Goal: Task Accomplishment & Management: Manage account settings

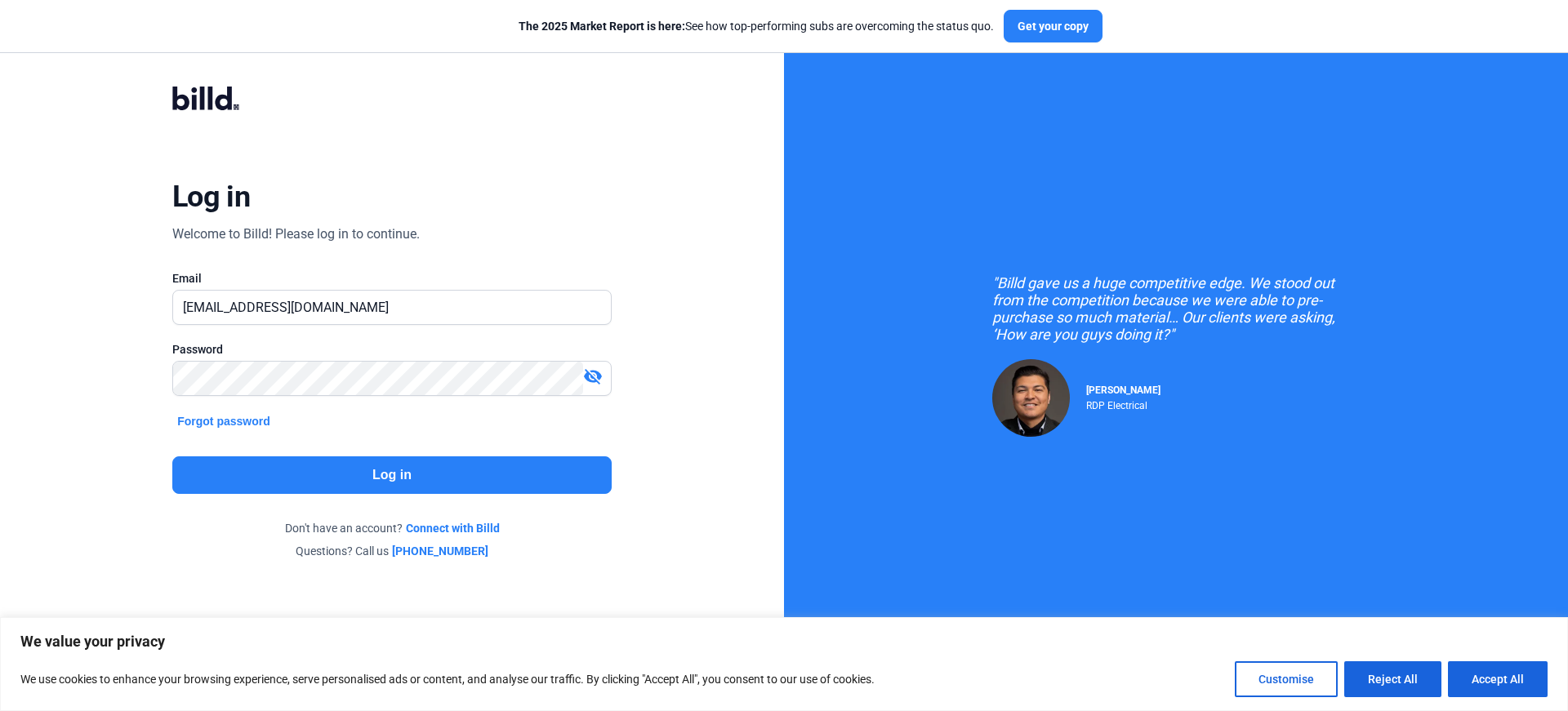
click at [458, 474] on button "Log in" at bounding box center [392, 475] width 439 height 37
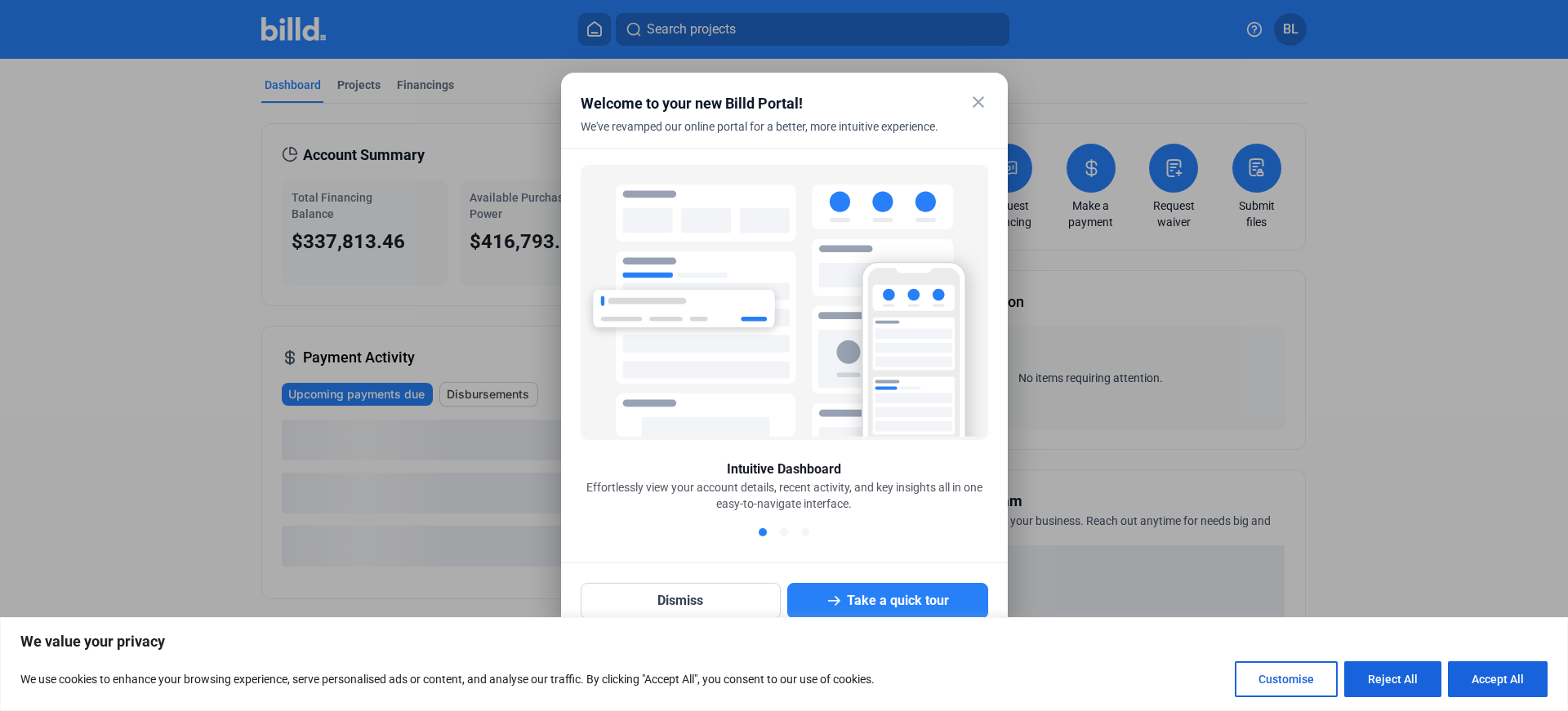
click at [974, 100] on mat-icon "close" at bounding box center [977, 101] width 19 height 19
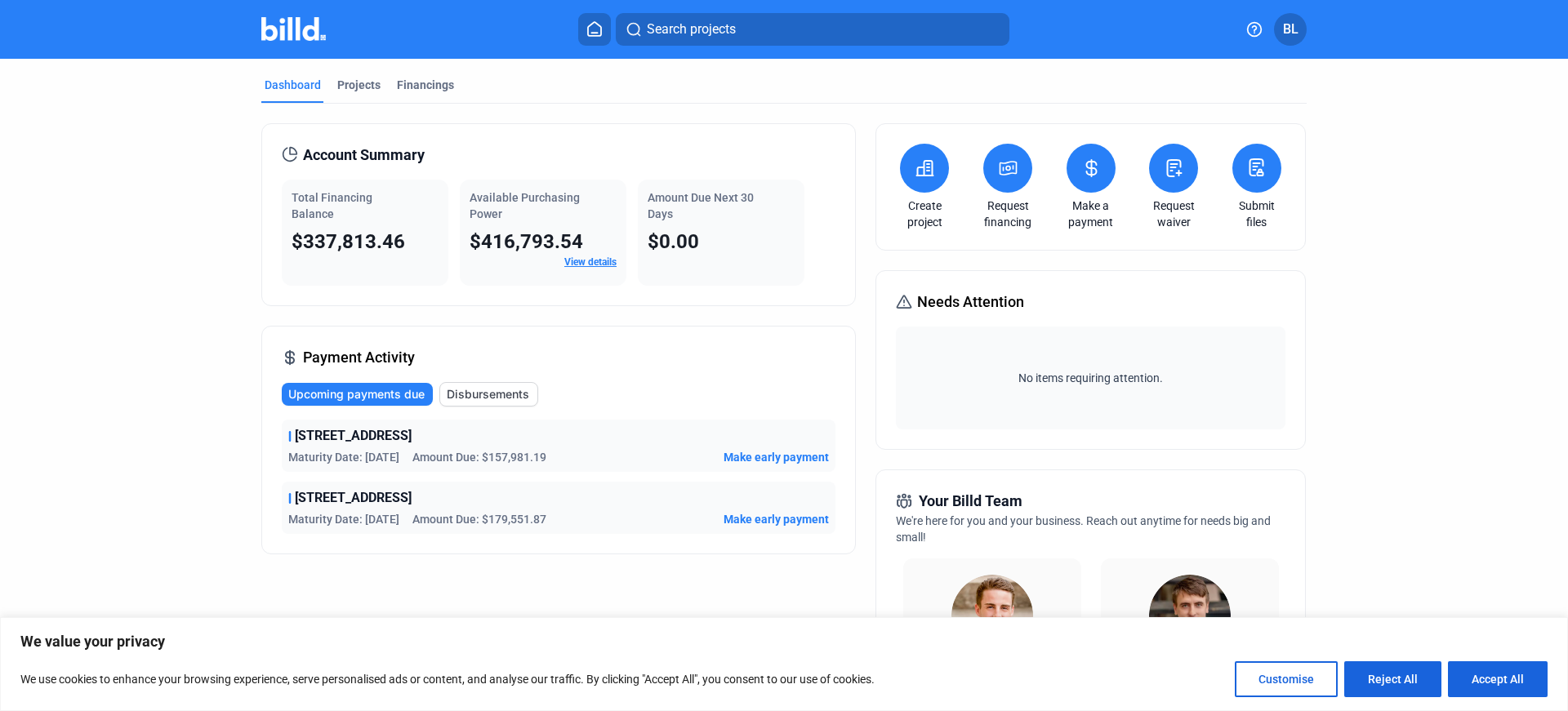
click at [476, 392] on span "Disbursements" at bounding box center [488, 394] width 82 height 16
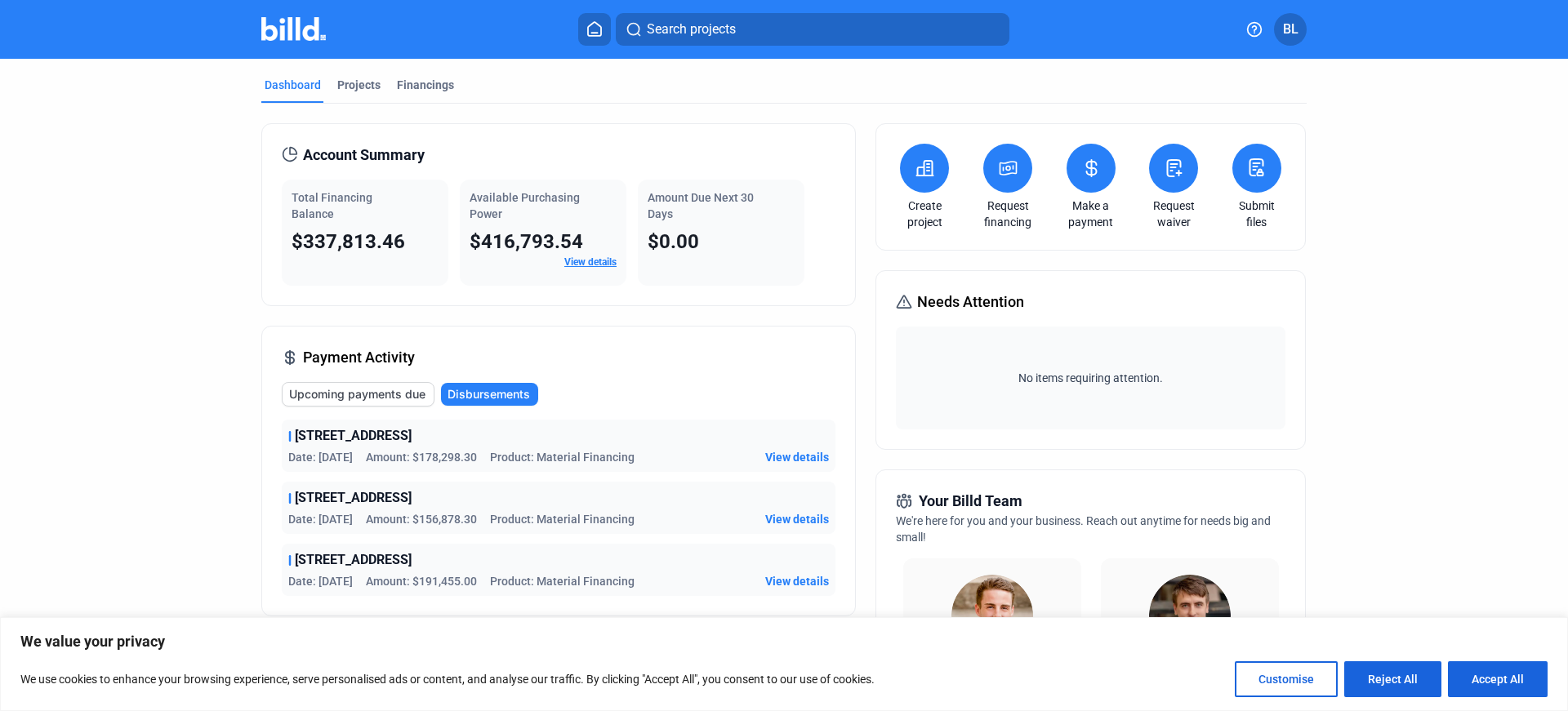
click at [786, 453] on span "View details" at bounding box center [797, 457] width 64 height 16
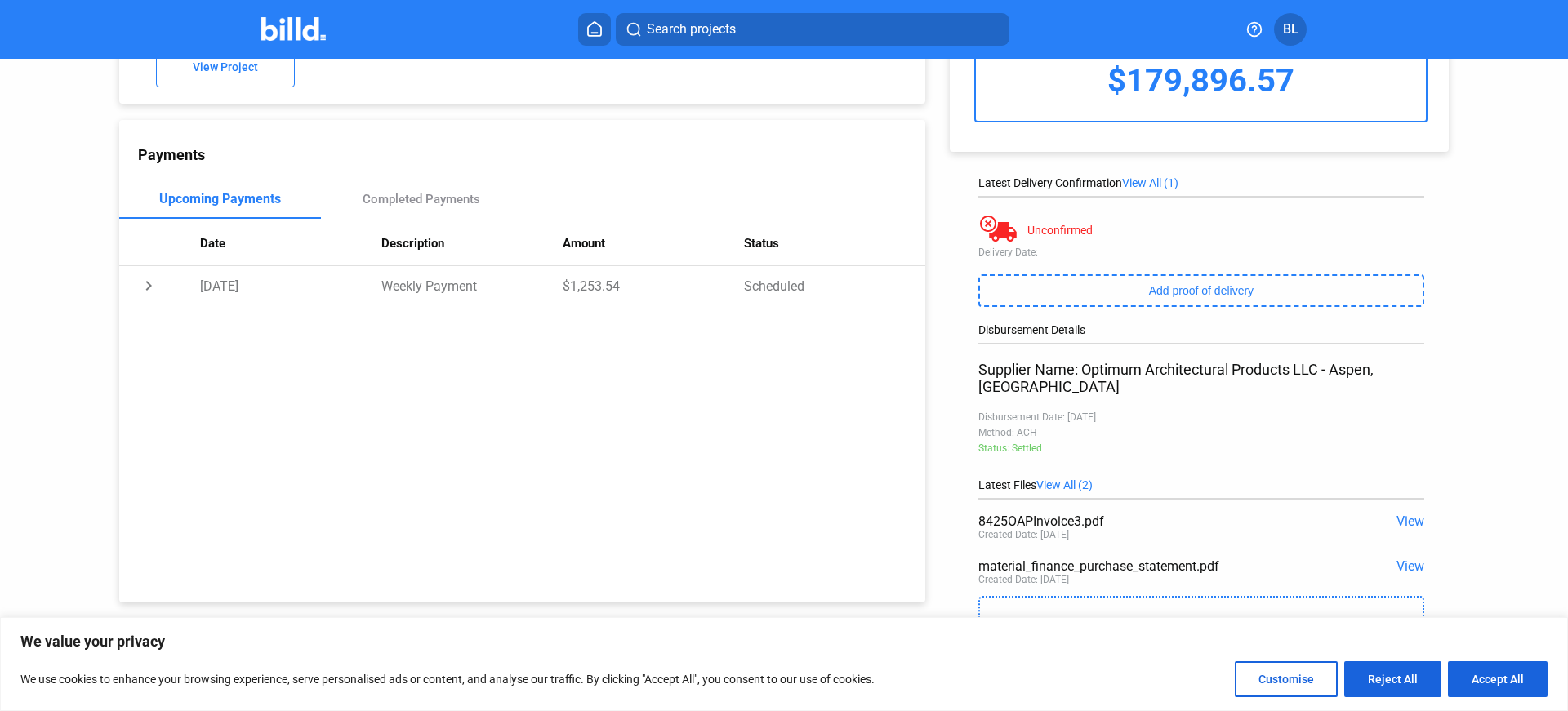
scroll to position [132, 0]
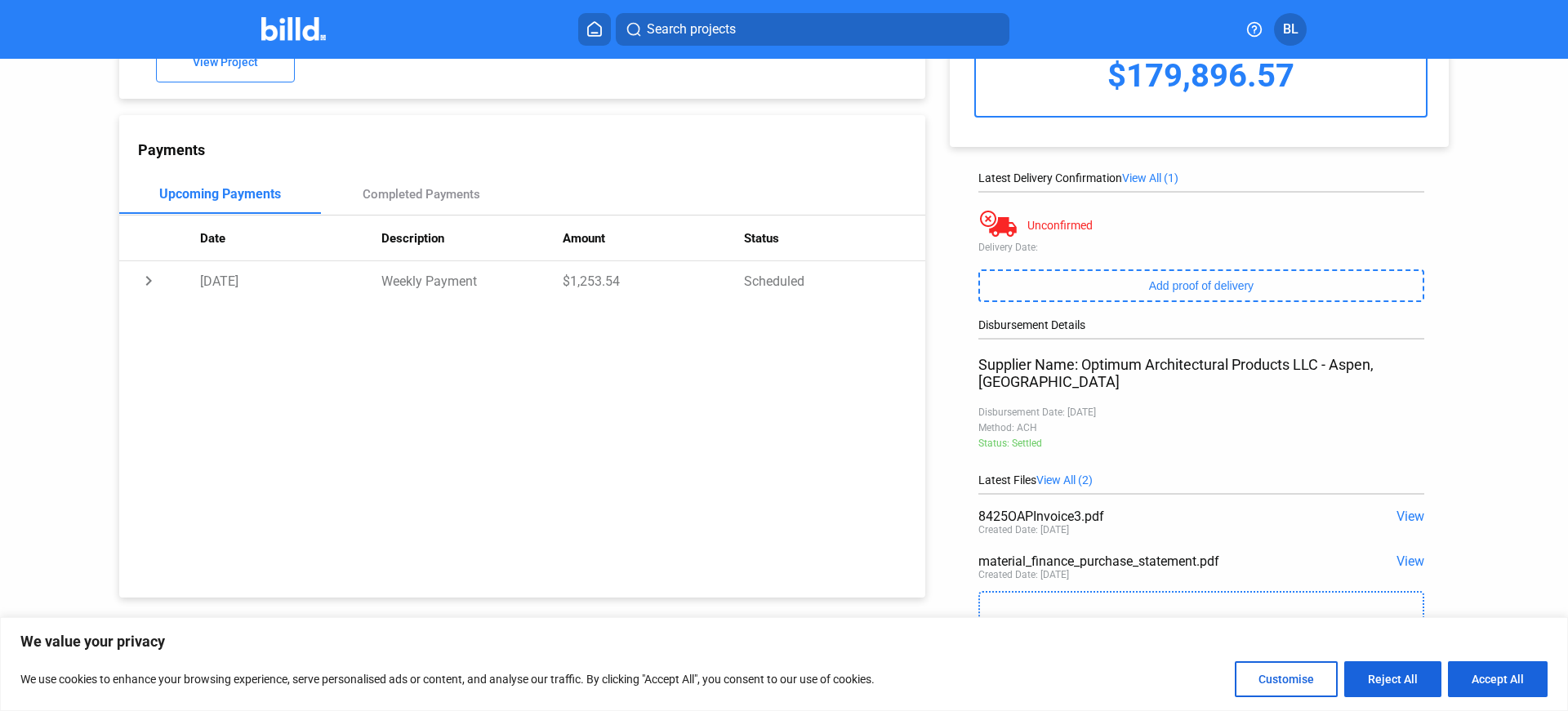
click at [1406, 508] on span "View" at bounding box center [1410, 516] width 27 height 16
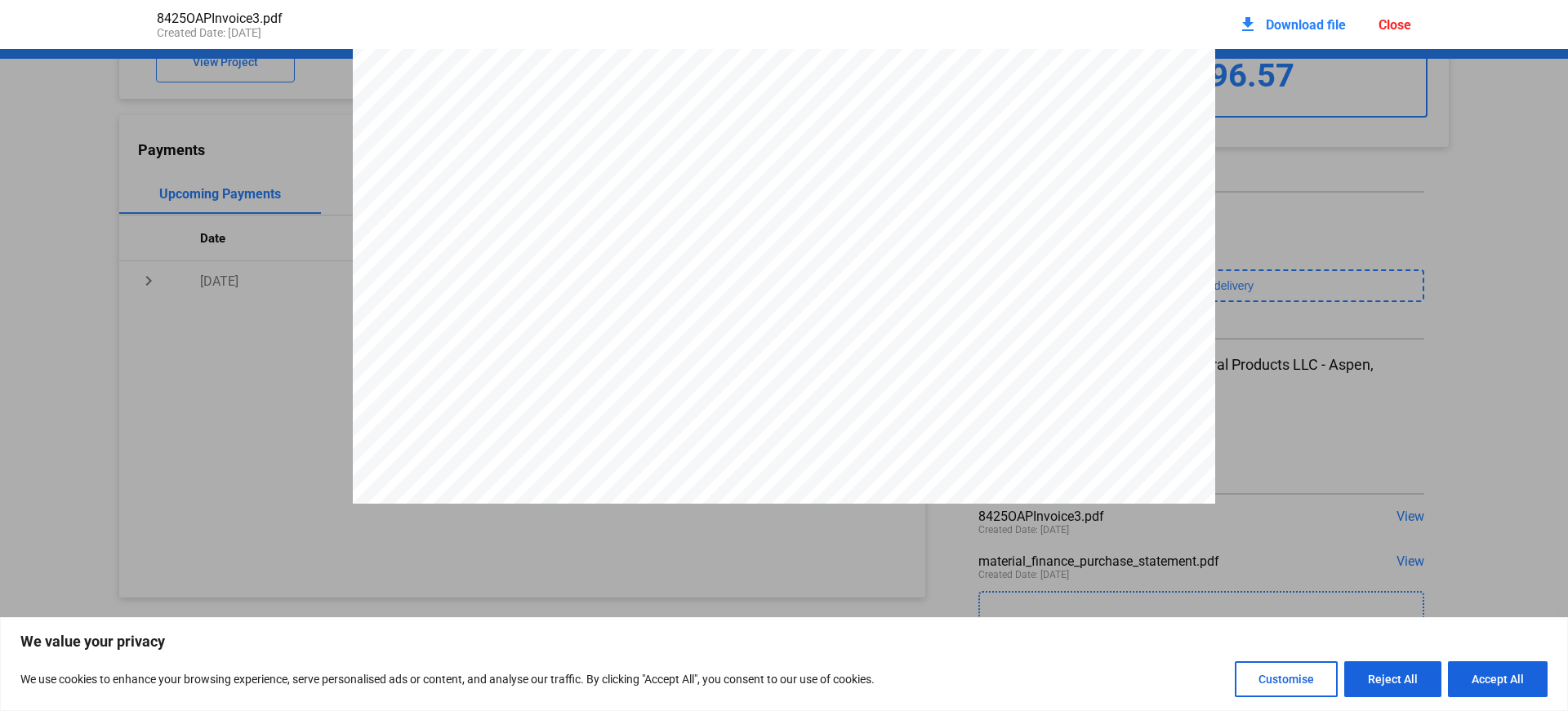
scroll to position [0, 0]
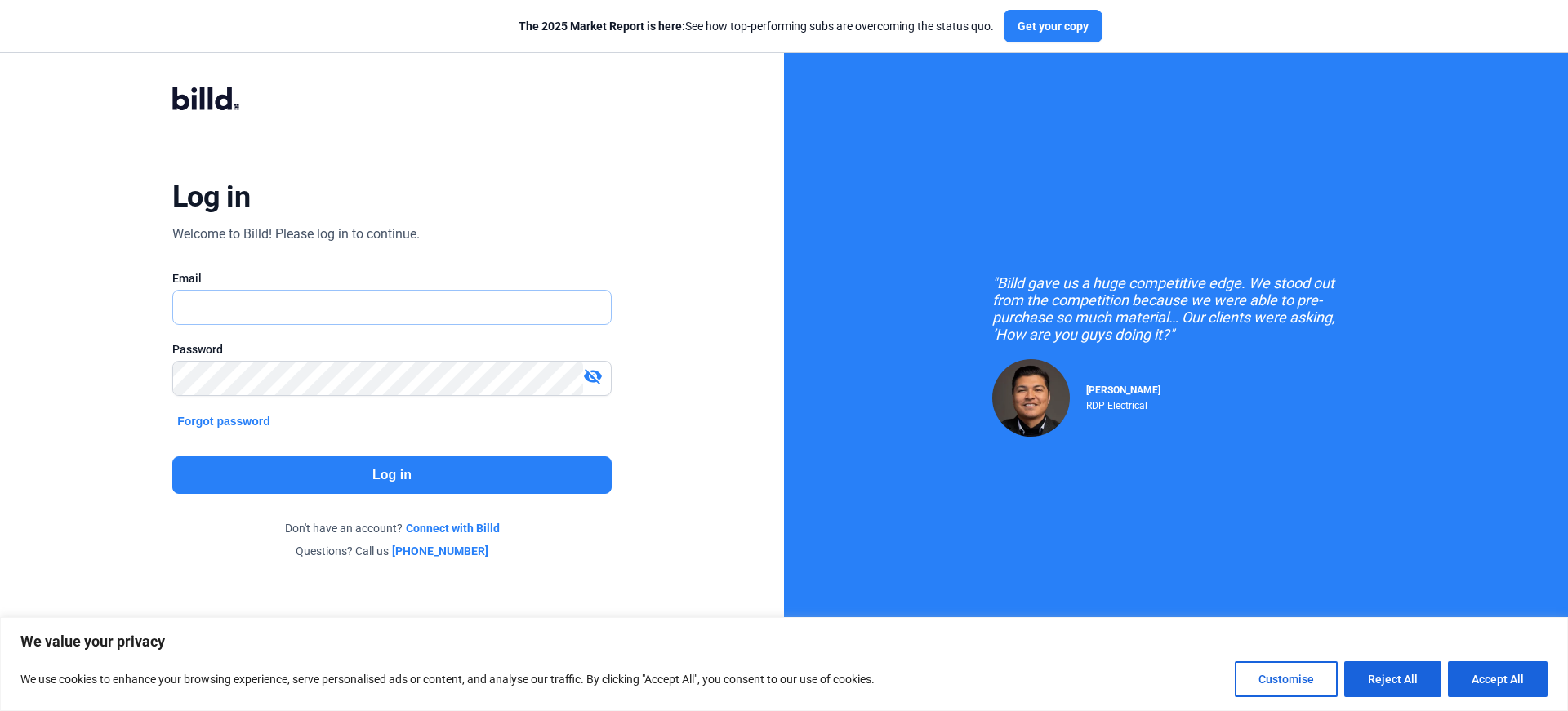
type input "[EMAIL_ADDRESS][DOMAIN_NAME]"
click at [409, 474] on button "Log in" at bounding box center [392, 475] width 439 height 37
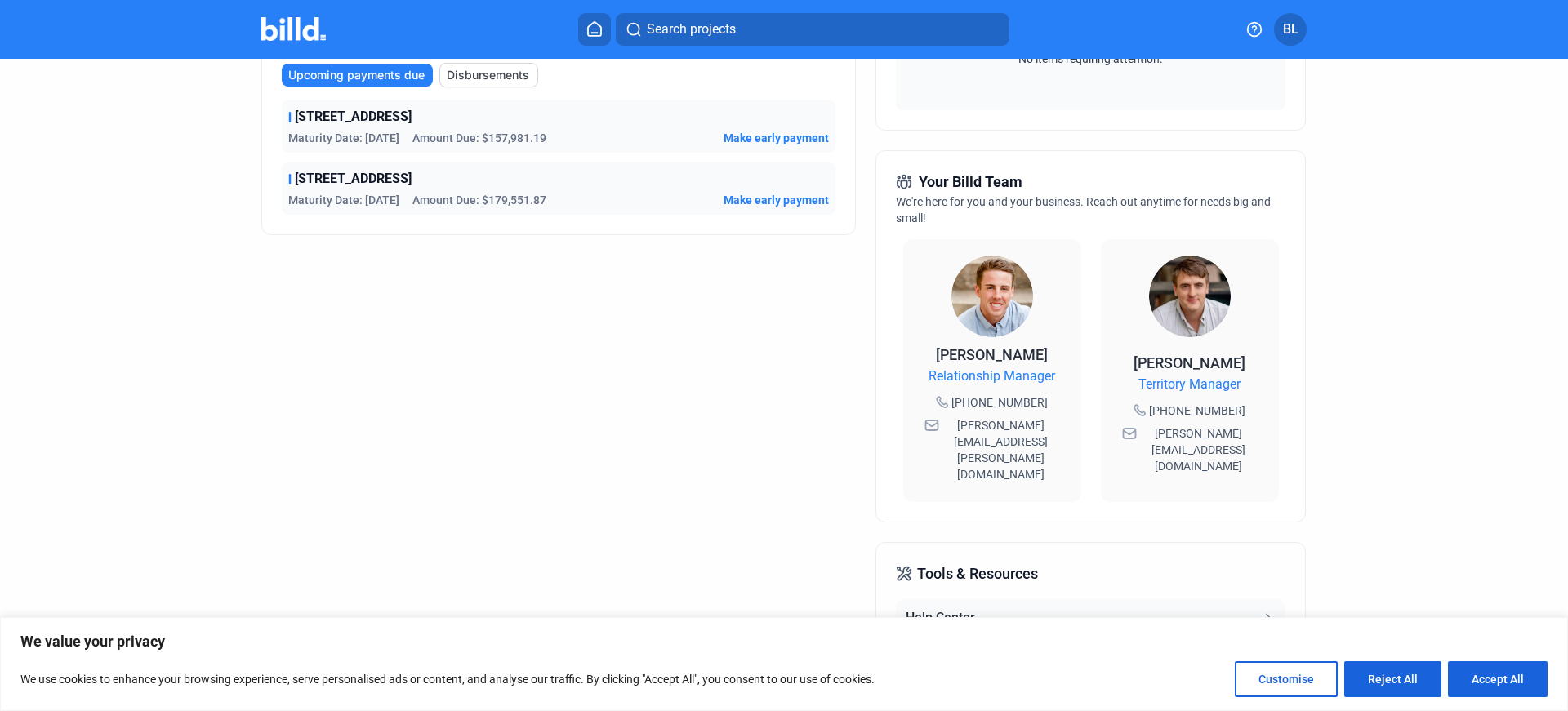
scroll to position [60, 0]
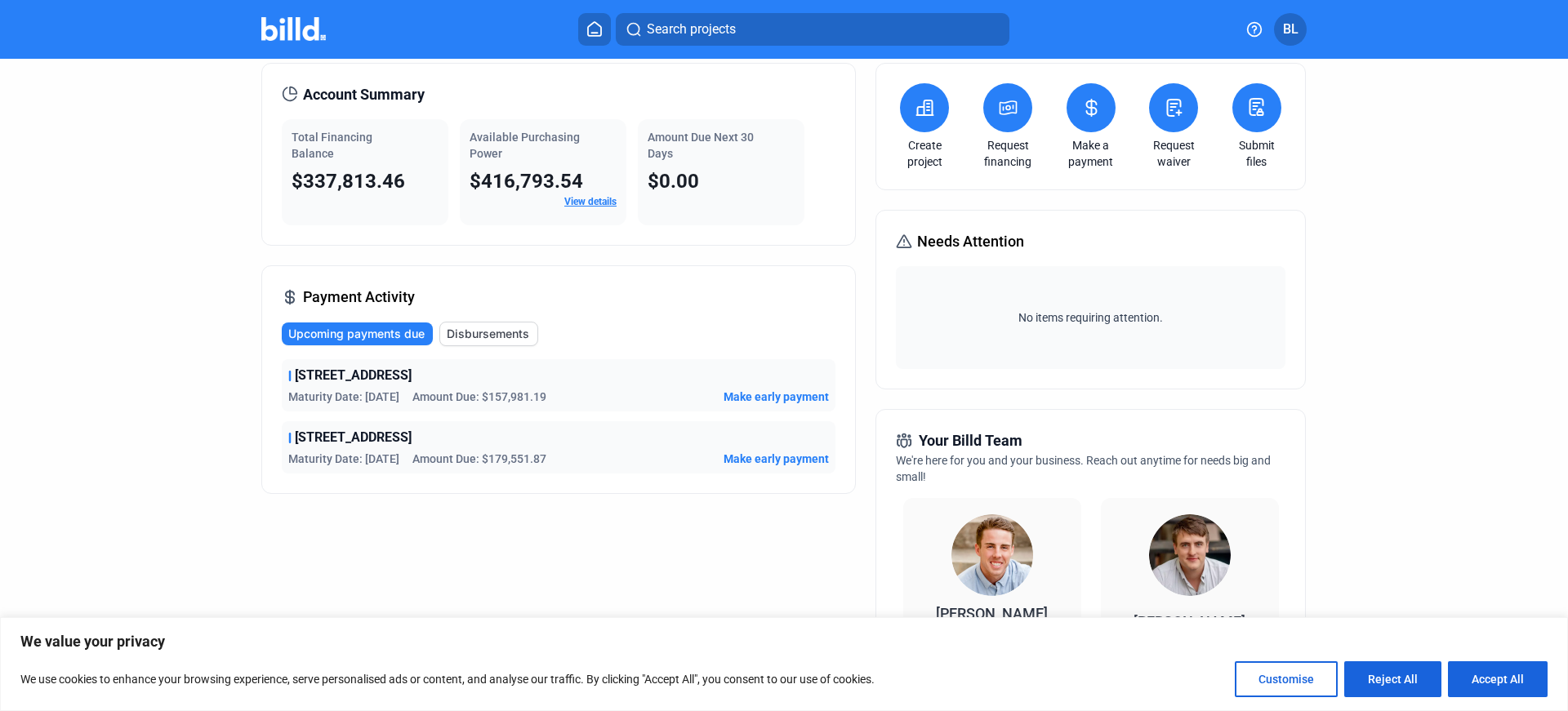
click at [505, 331] on span "Disbursements" at bounding box center [488, 334] width 82 height 16
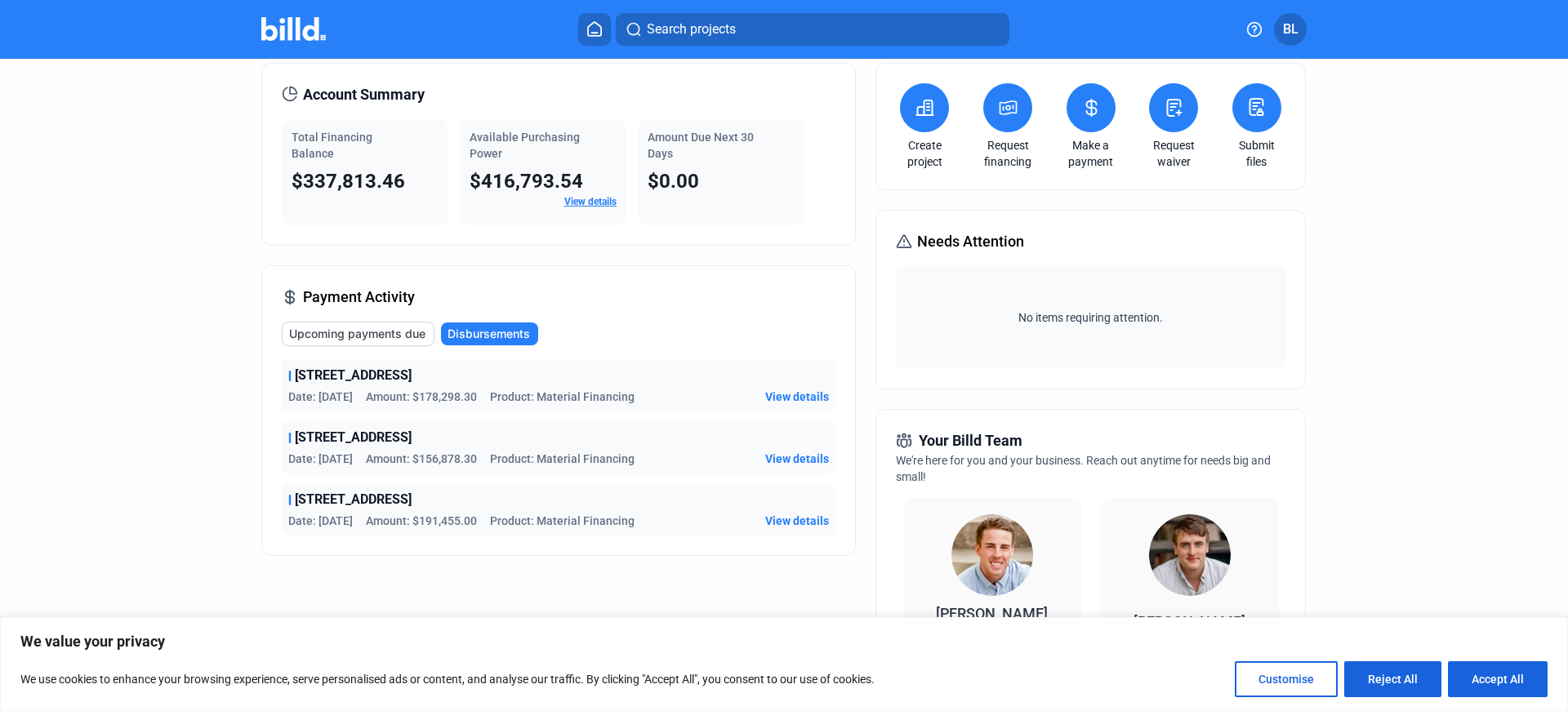
click at [779, 516] on span "View details" at bounding box center [797, 520] width 64 height 16
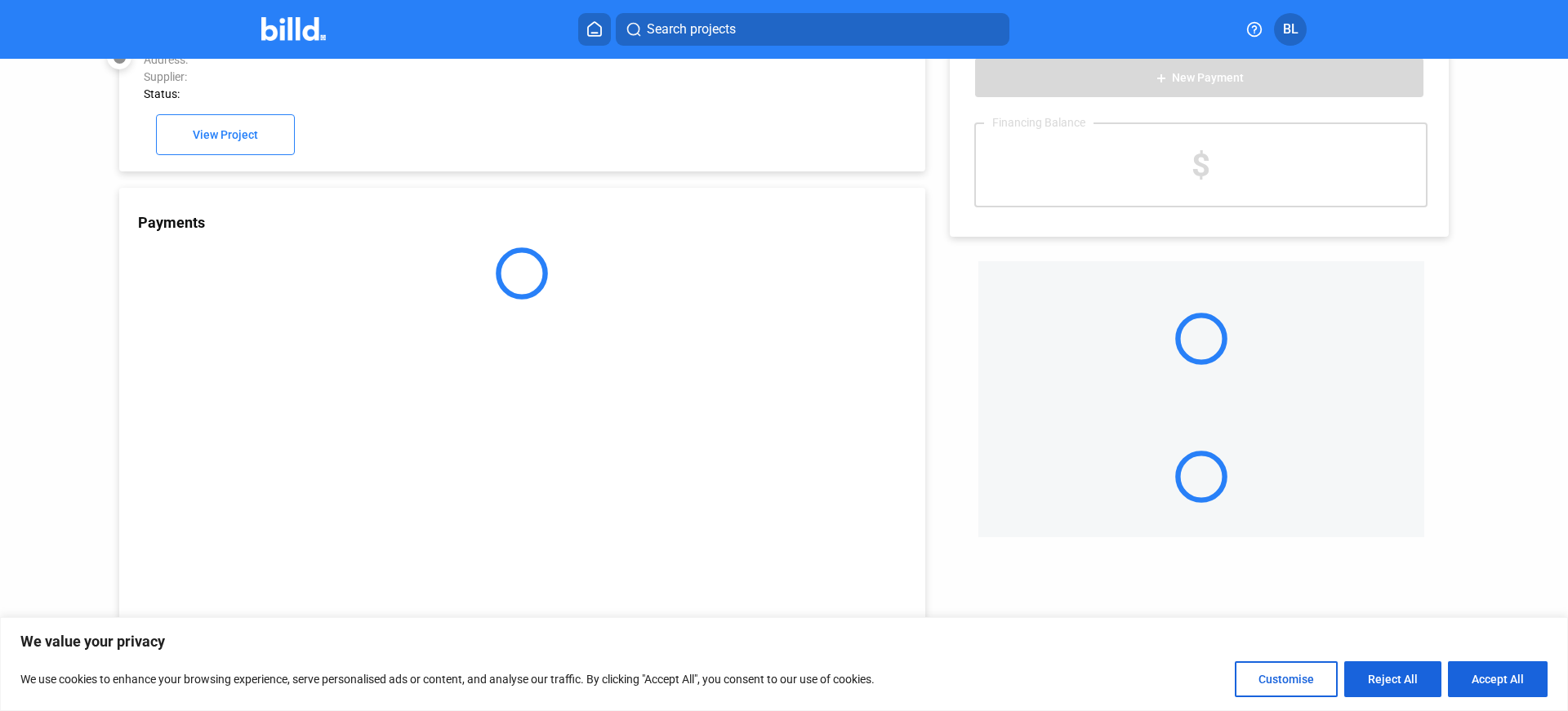
scroll to position [45, 0]
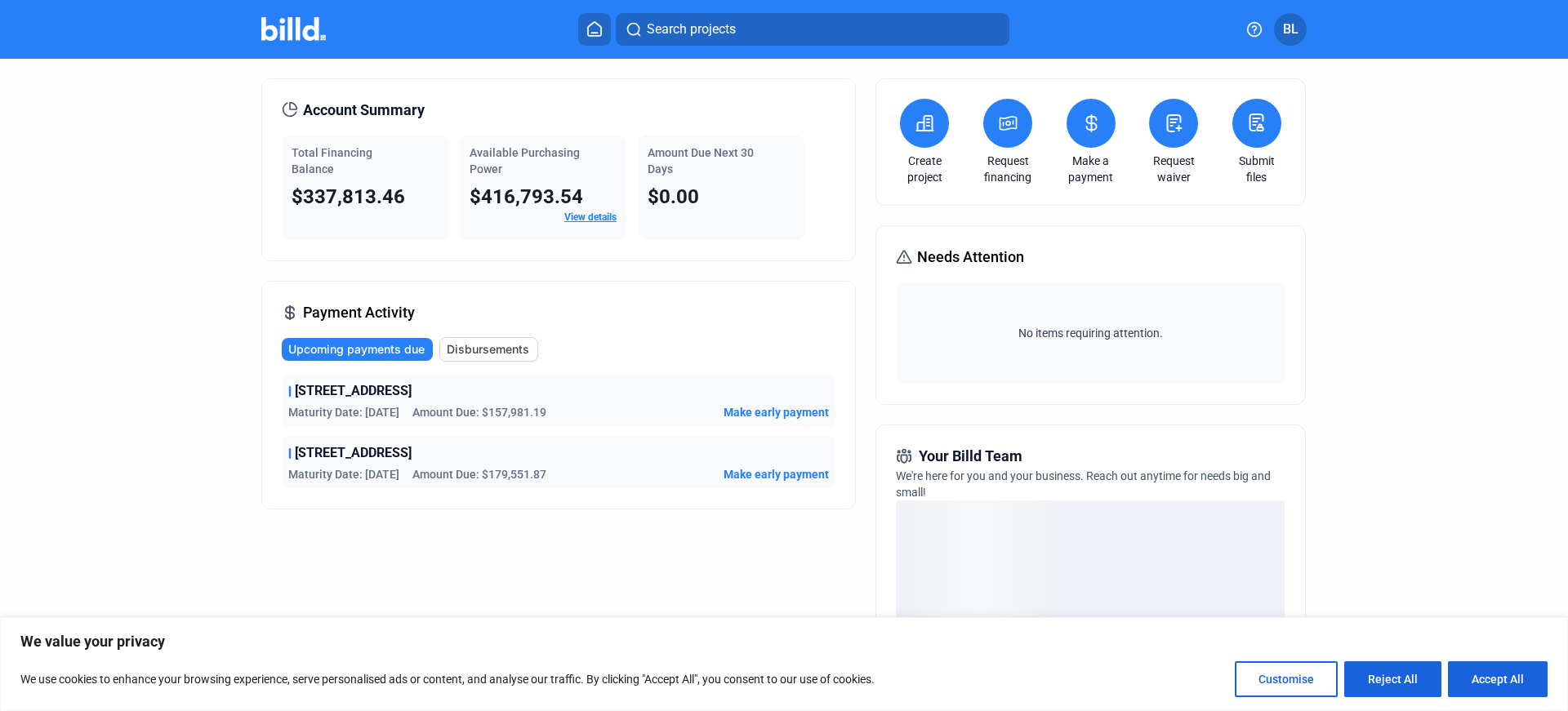
click at [395, 347] on span "Upcoming payments due" at bounding box center [356, 350] width 136 height 16
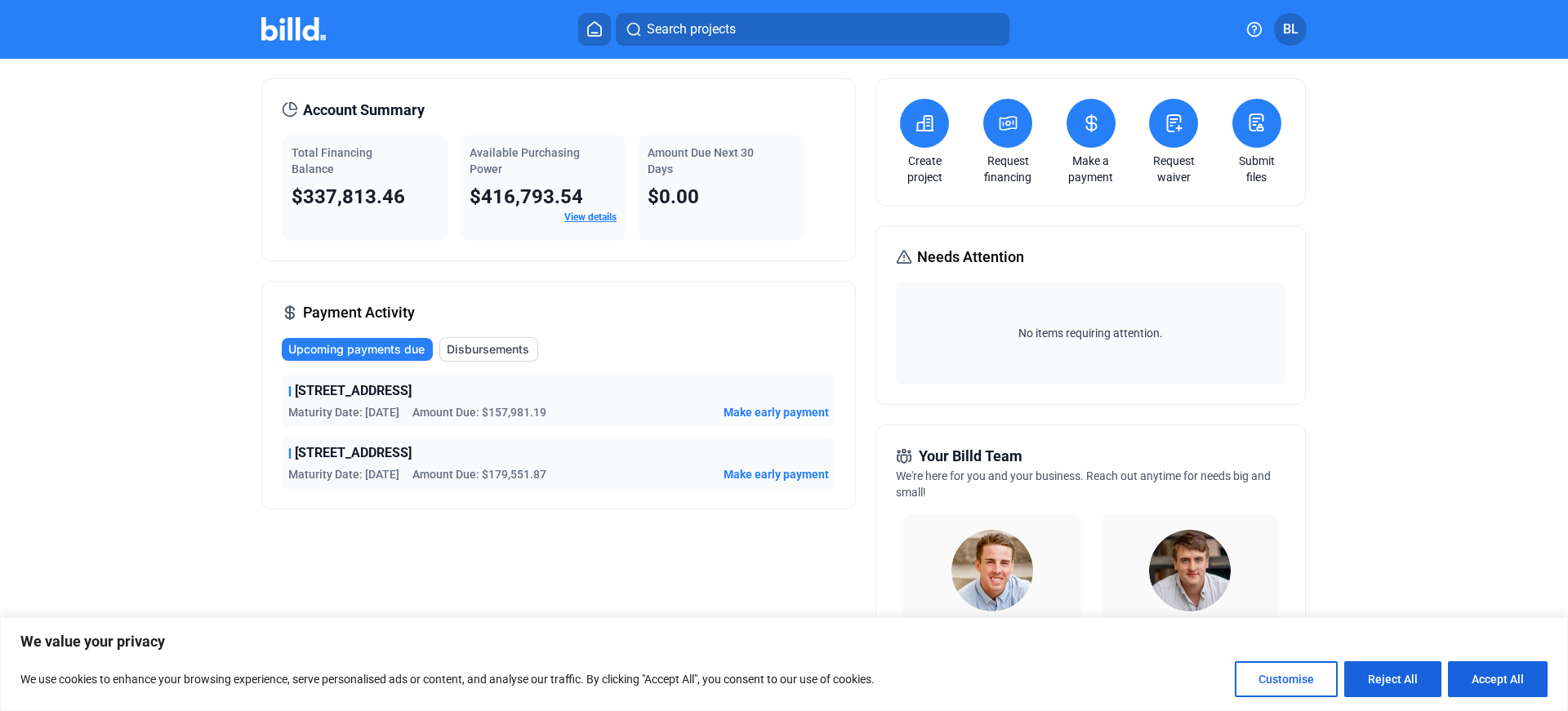
click at [1291, 26] on span "BL" at bounding box center [1290, 28] width 16 height 19
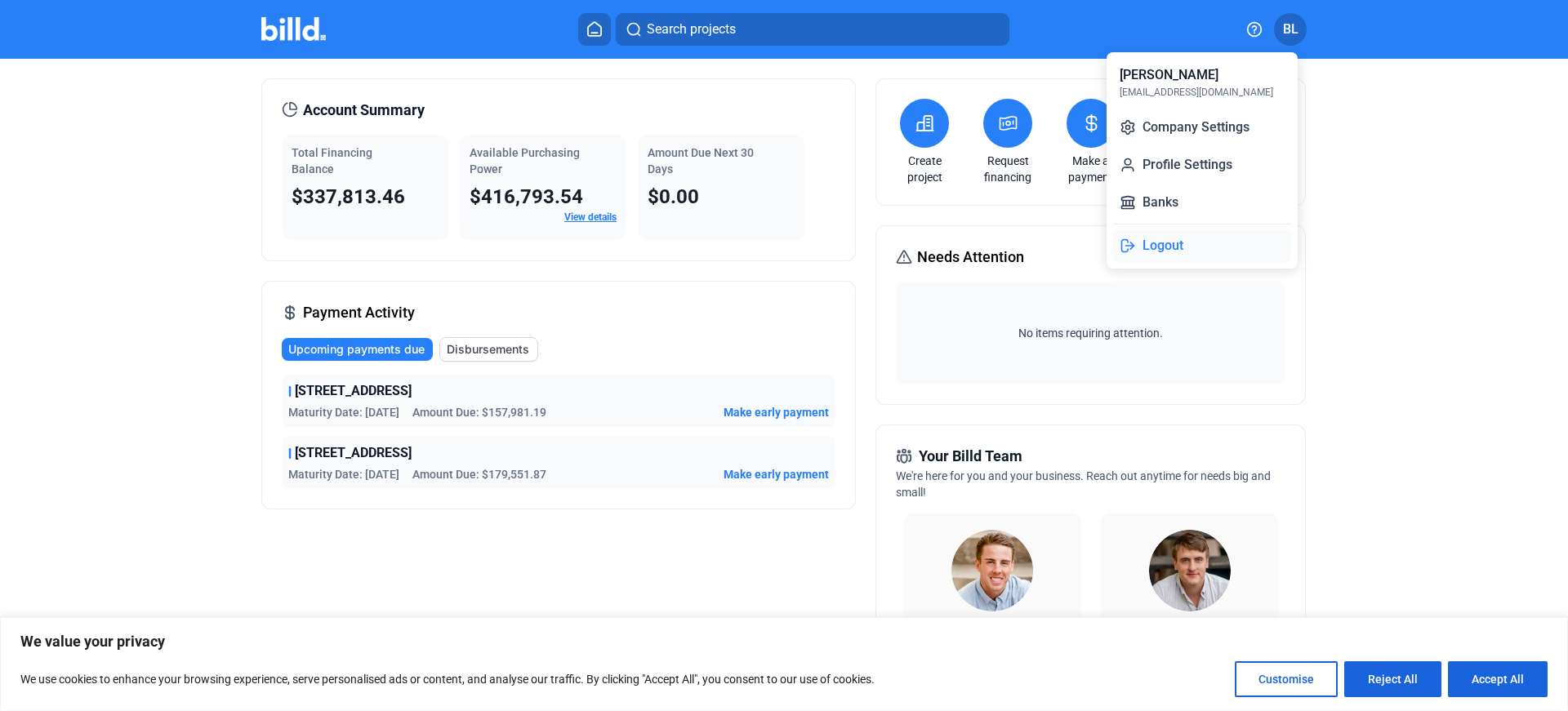
click at [1189, 244] on button "Logout" at bounding box center [1202, 246] width 178 height 33
